Goal: Find contact information: Find contact information

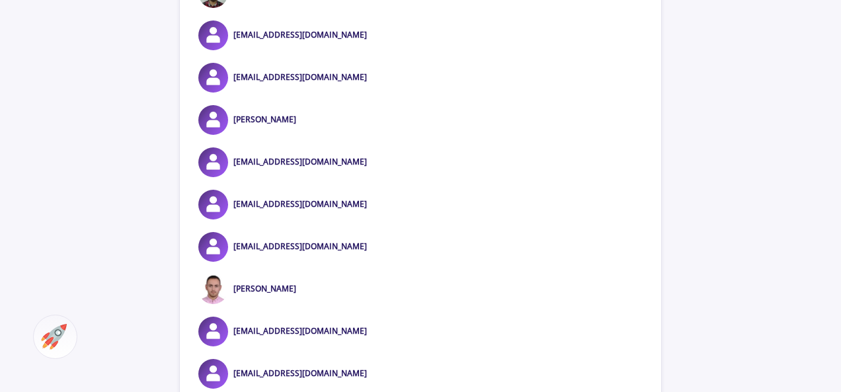
scroll to position [882, 0]
click at [542, 245] on div "servh21@yahoo.com" at bounding box center [420, 246] width 481 height 30
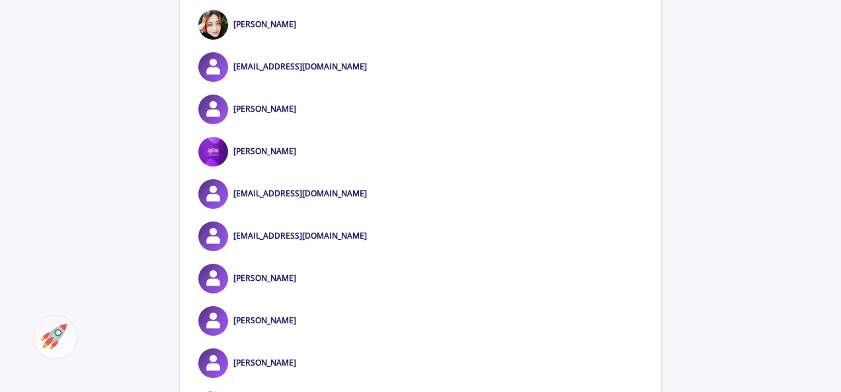
scroll to position [3527, 0]
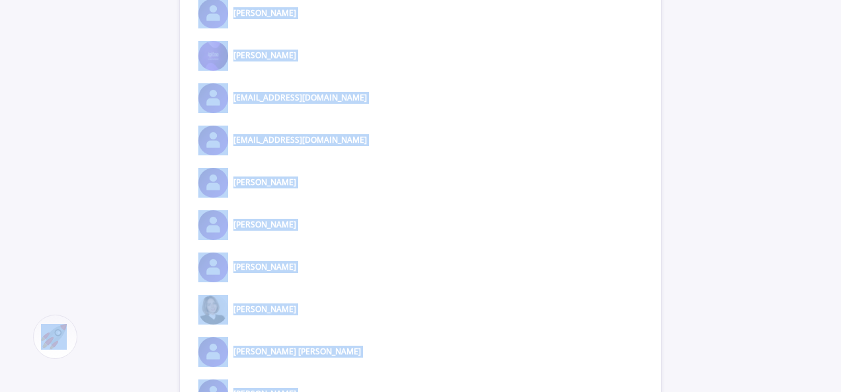
copy body "Home Mentors Services Blog FAQ Login Sign Up Tarbiat Modares University Place :…"
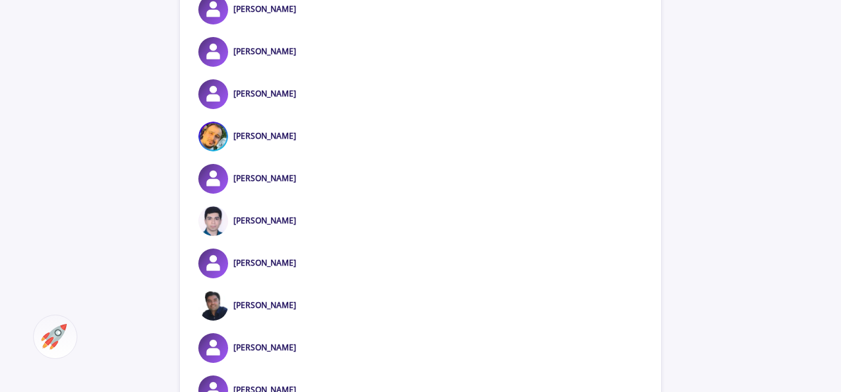
scroll to position [9170, 0]
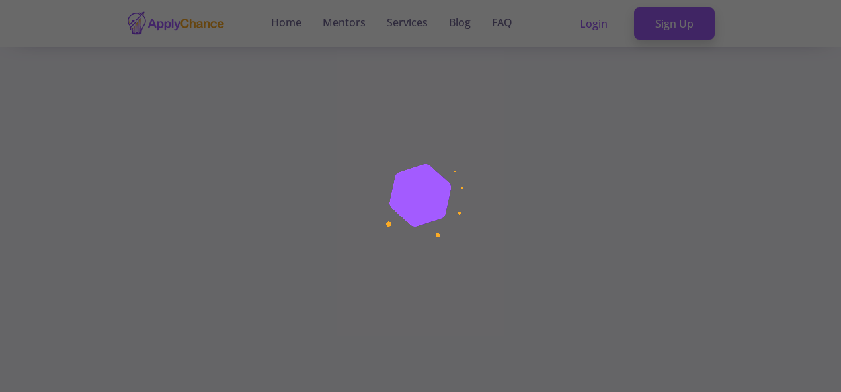
scroll to position [368, 0]
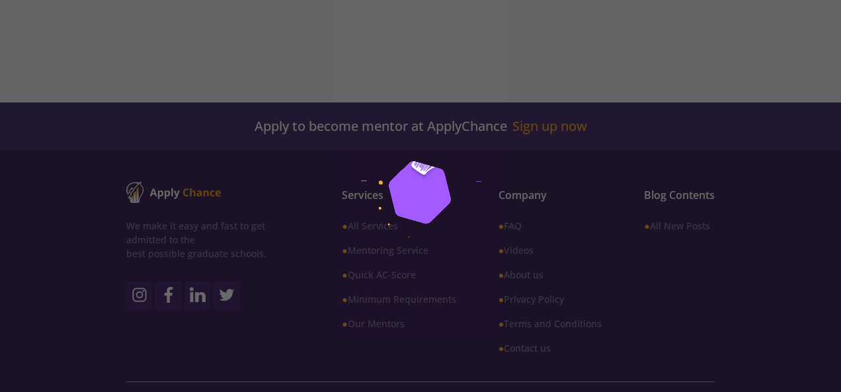
click at [798, 84] on div at bounding box center [420, 196] width 841 height 392
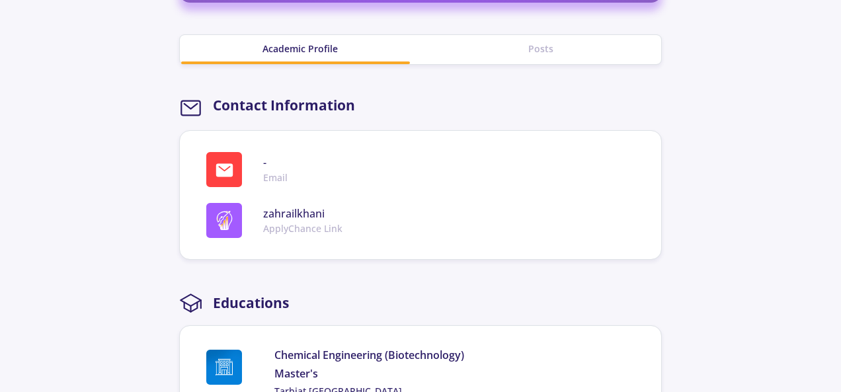
scroll to position [456, 0]
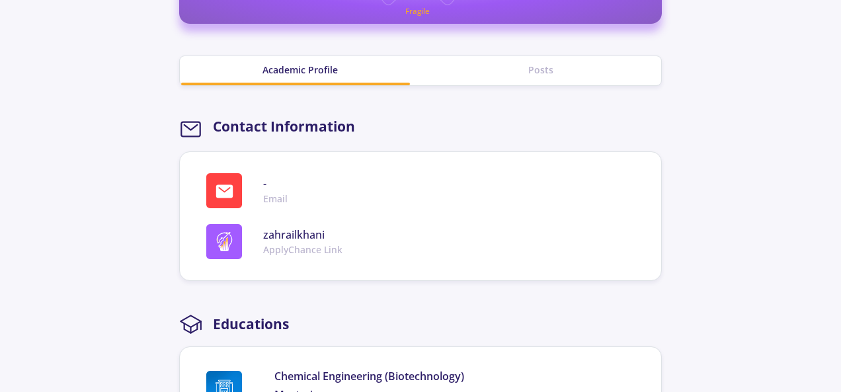
click at [300, 196] on div "- Email" at bounding box center [425, 190] width 439 height 35
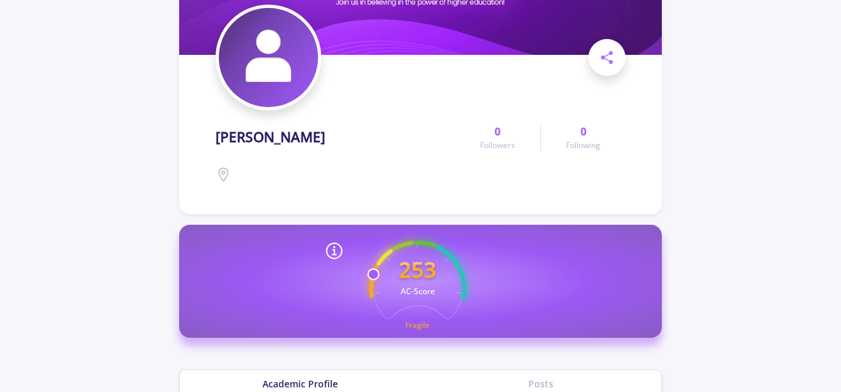
scroll to position [16, 0]
